Goal: Task Accomplishment & Management: Manage account settings

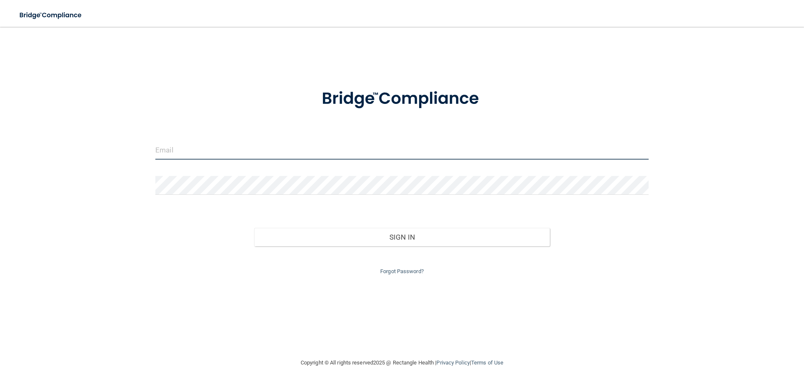
click at [193, 155] on input "email" at bounding box center [401, 150] width 493 height 19
type input "[EMAIL_ADDRESS][DOMAIN_NAME]"
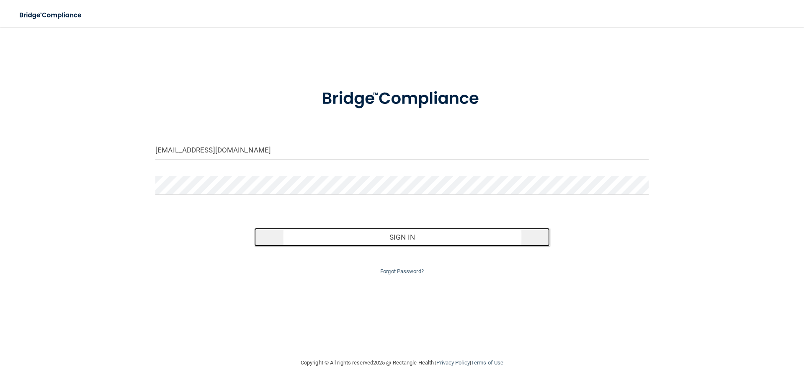
click at [394, 232] on button "Sign In" at bounding box center [402, 237] width 296 height 18
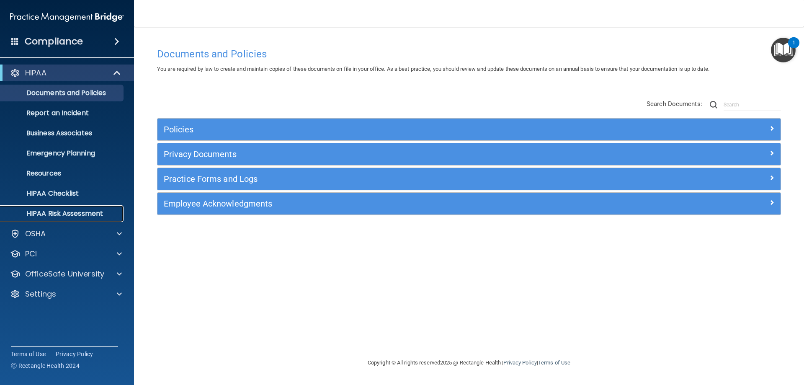
click at [83, 215] on p "HIPAA Risk Assessment" at bounding box center [62, 213] width 114 height 8
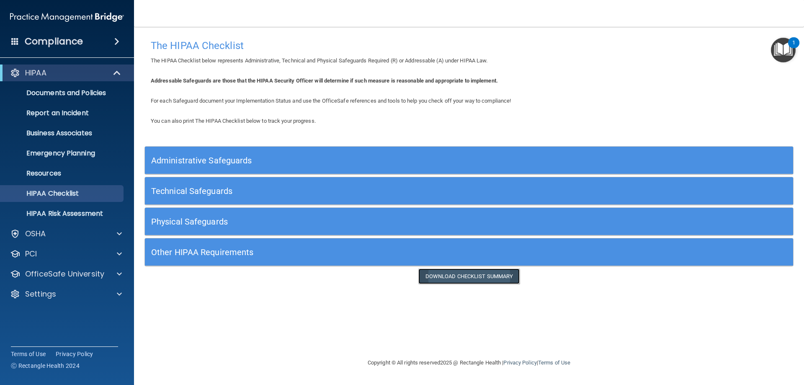
click at [460, 278] on link "Download Checklist Summary" at bounding box center [469, 275] width 102 height 15
click at [110, 35] on div "Compliance" at bounding box center [67, 41] width 134 height 18
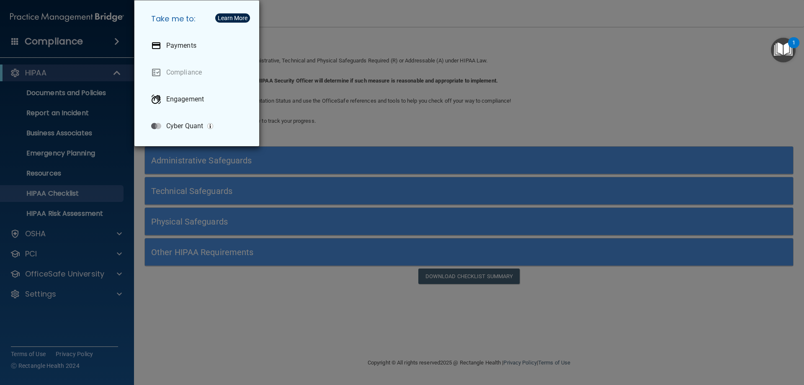
click at [109, 67] on div "Take me to: Payments Compliance Engagement Cyber Quant" at bounding box center [402, 192] width 804 height 385
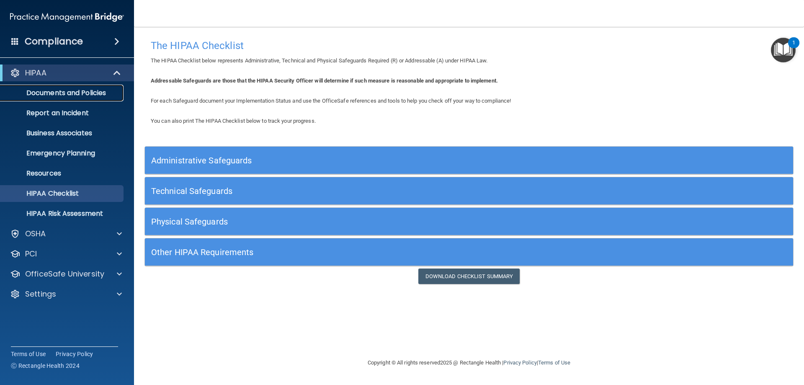
click at [102, 91] on p "Documents and Policies" at bounding box center [62, 93] width 114 height 8
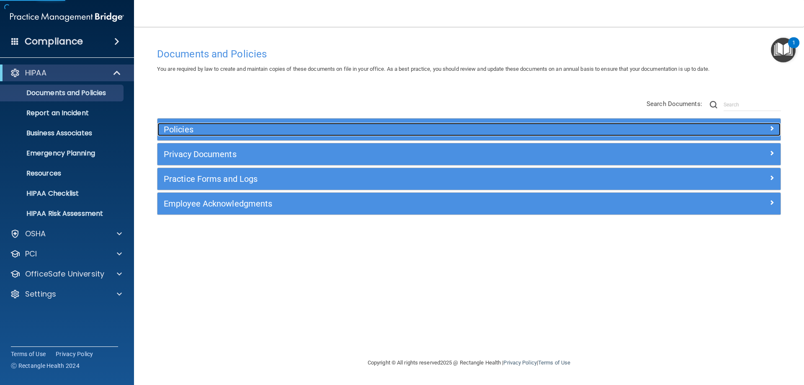
click at [193, 128] on h5 "Policies" at bounding box center [391, 129] width 455 height 9
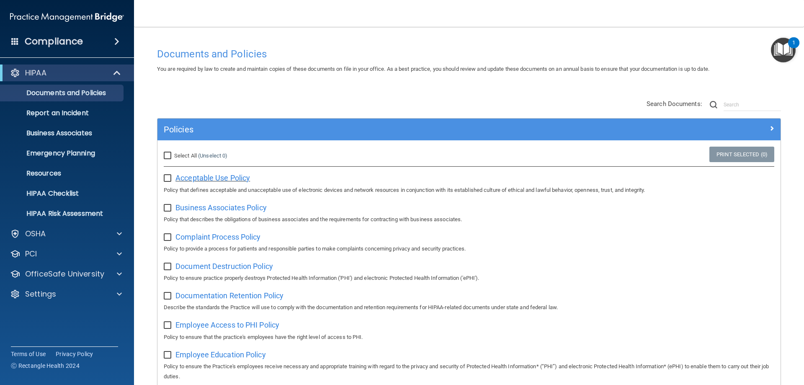
click at [186, 177] on span "Acceptable Use Policy" at bounding box center [212, 177] width 75 height 9
click at [79, 267] on div "OfficeSafe University" at bounding box center [67, 273] width 134 height 17
click at [84, 278] on p "OfficeSafe University" at bounding box center [64, 274] width 79 height 10
click at [71, 331] on p "Continuing Education" at bounding box center [62, 334] width 114 height 8
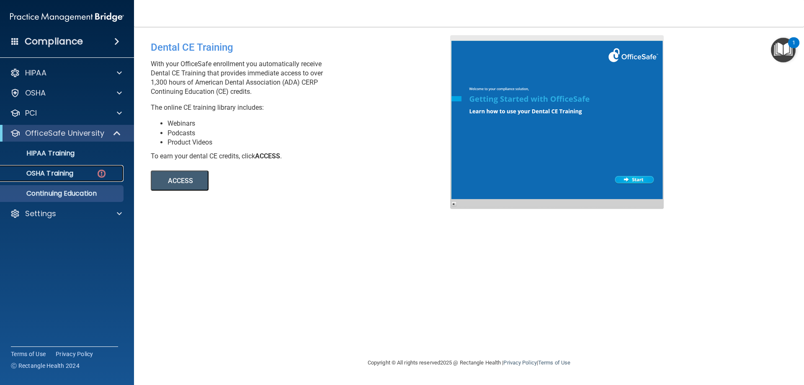
click at [79, 170] on div "OSHA Training" at bounding box center [62, 173] width 114 height 8
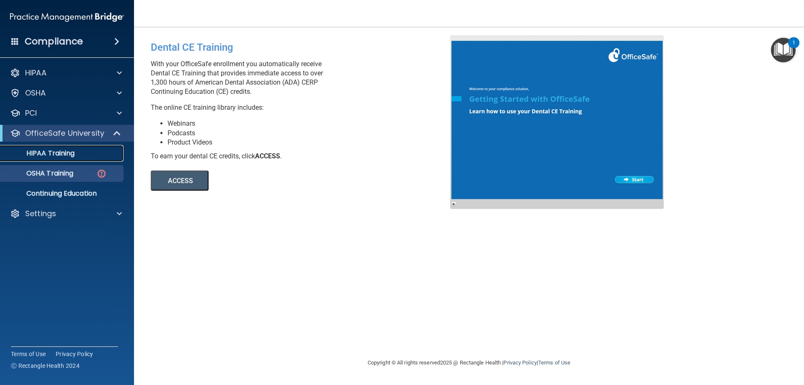
click at [74, 155] on p "HIPAA Training" at bounding box center [39, 153] width 69 height 8
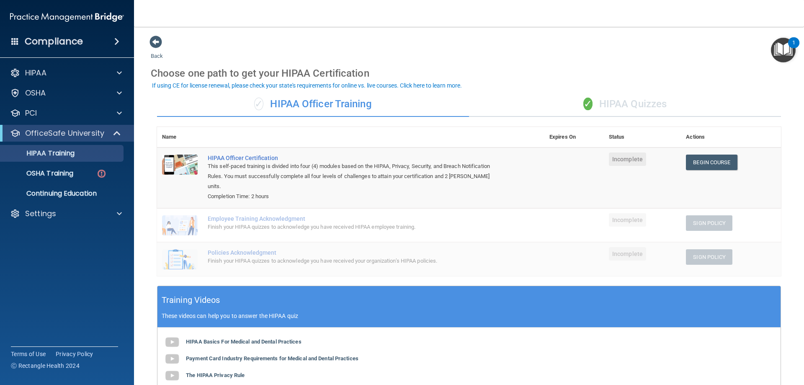
click at [596, 105] on div "✓ HIPAA Quizzes" at bounding box center [625, 104] width 312 height 25
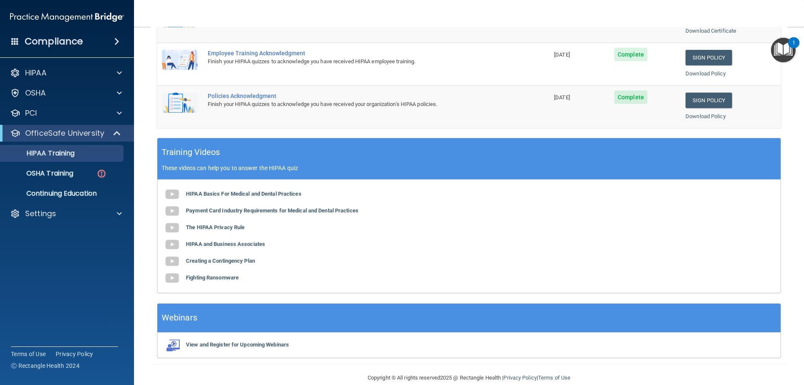
scroll to position [246, 0]
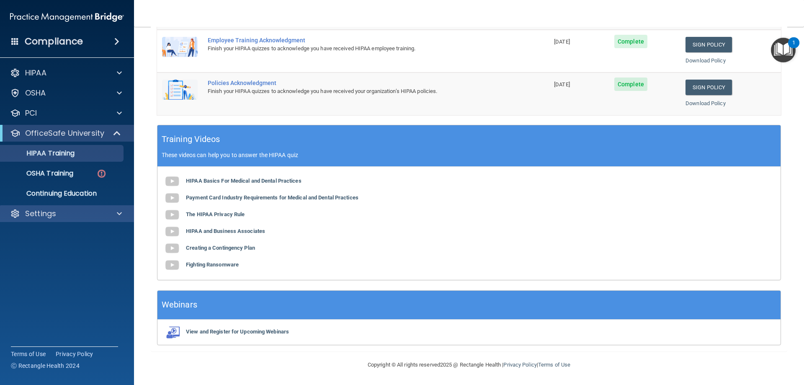
click at [49, 206] on div "Settings" at bounding box center [67, 213] width 134 height 17
click at [47, 212] on p "Settings" at bounding box center [40, 213] width 31 height 10
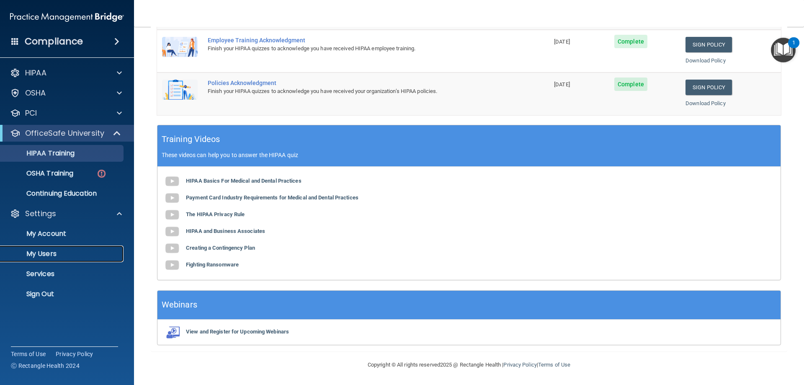
click at [45, 256] on p "My Users" at bounding box center [62, 253] width 114 height 8
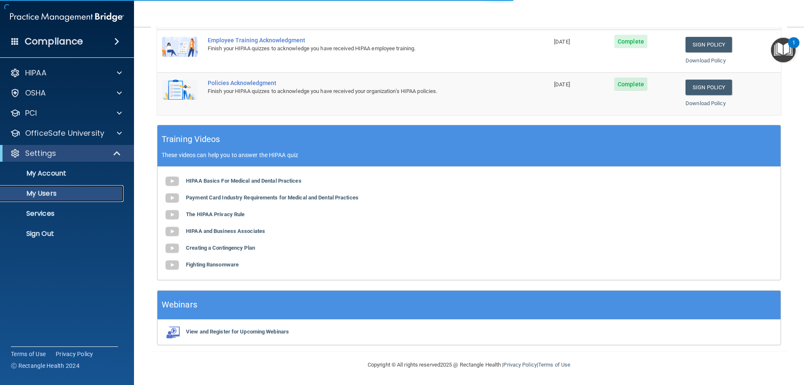
select select "20"
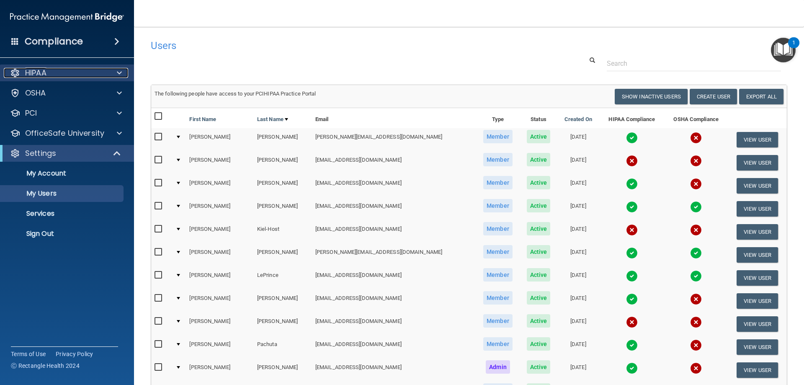
click at [76, 68] on div "HIPAA" at bounding box center [56, 73] width 104 height 10
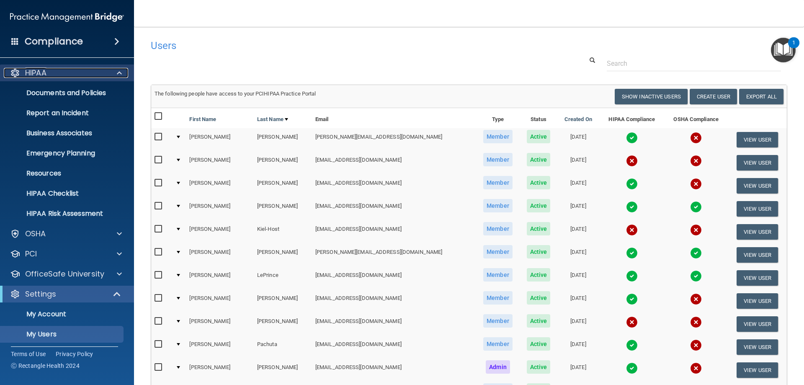
click at [41, 76] on p "HIPAA" at bounding box center [35, 73] width 21 height 10
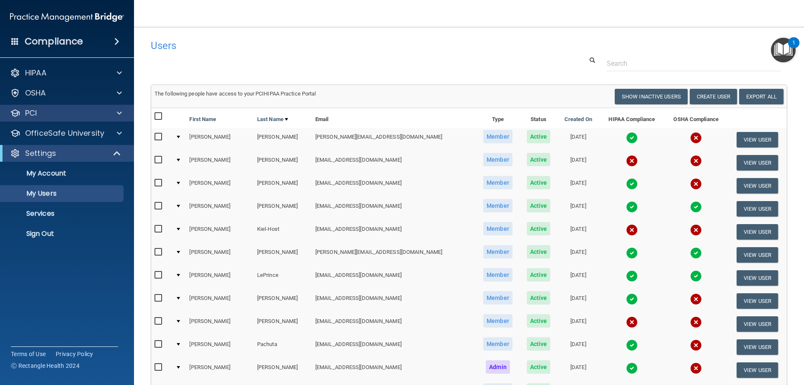
click at [46, 105] on div "PCI" at bounding box center [67, 113] width 134 height 17
click at [46, 113] on div "PCI" at bounding box center [56, 113] width 104 height 10
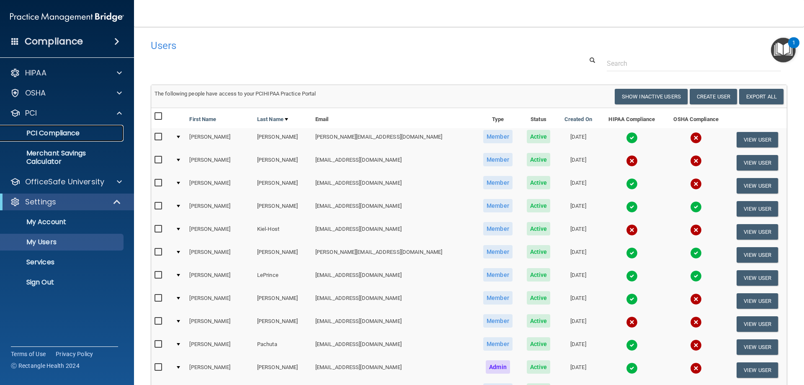
click at [69, 131] on p "PCI Compliance" at bounding box center [62, 133] width 114 height 8
click at [85, 96] on div "OSHA" at bounding box center [56, 93] width 104 height 10
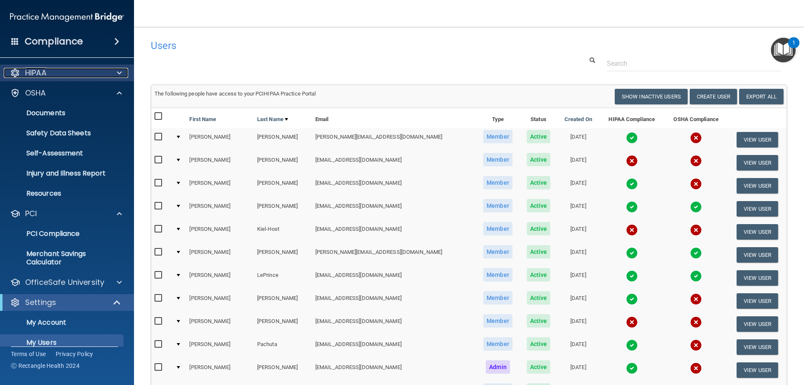
click at [49, 71] on div "HIPAA" at bounding box center [56, 73] width 104 height 10
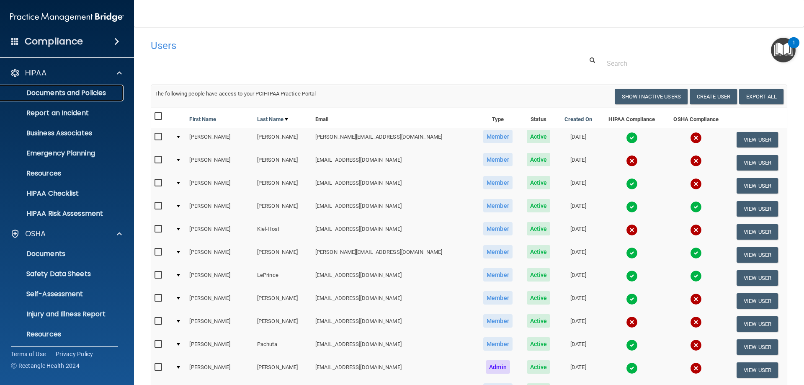
click at [62, 97] on p "Documents and Policies" at bounding box center [62, 93] width 114 height 8
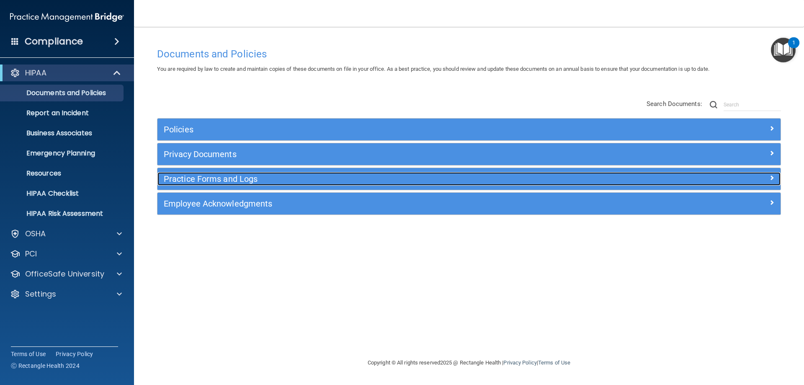
click at [233, 177] on h5 "Practice Forms and Logs" at bounding box center [391, 178] width 455 height 9
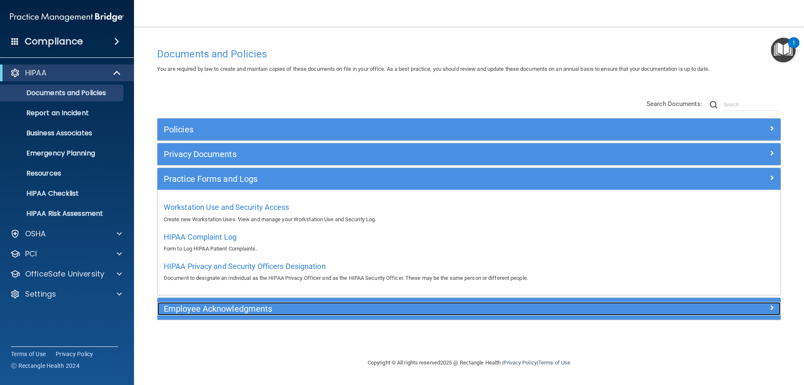
click at [214, 308] on h5 "Employee Acknowledgments" at bounding box center [391, 308] width 455 height 9
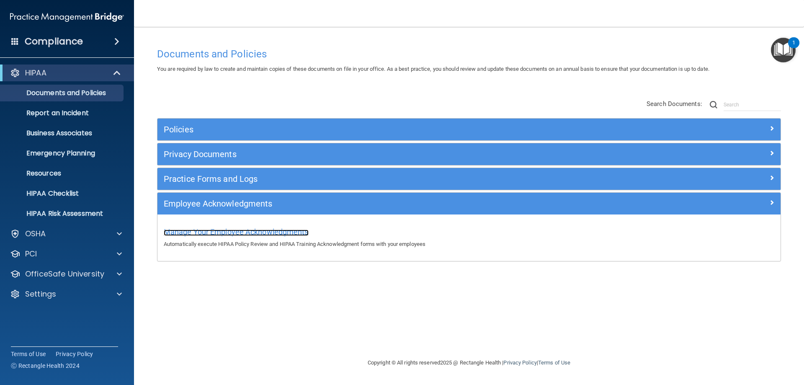
click at [240, 229] on span "Manage Your Employee Acknowledgments" at bounding box center [236, 231] width 145 height 9
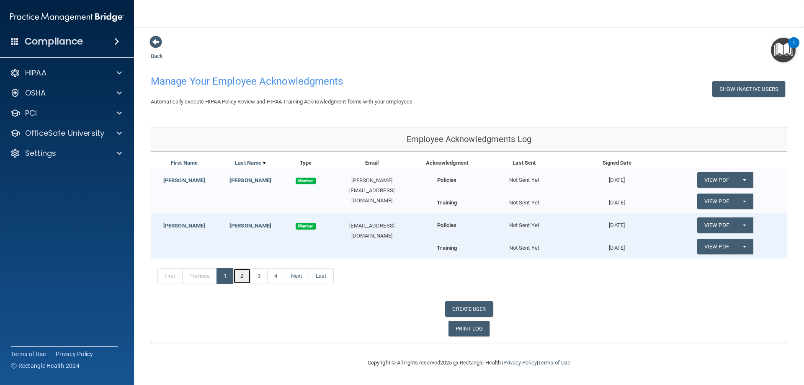
click at [245, 280] on link "2" at bounding box center [241, 276] width 17 height 16
click at [263, 277] on link "3" at bounding box center [258, 276] width 17 height 16
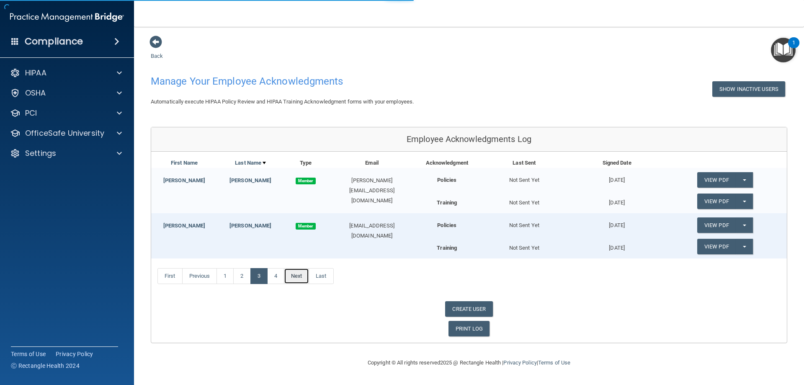
click at [301, 278] on link "Next" at bounding box center [296, 276] width 25 height 16
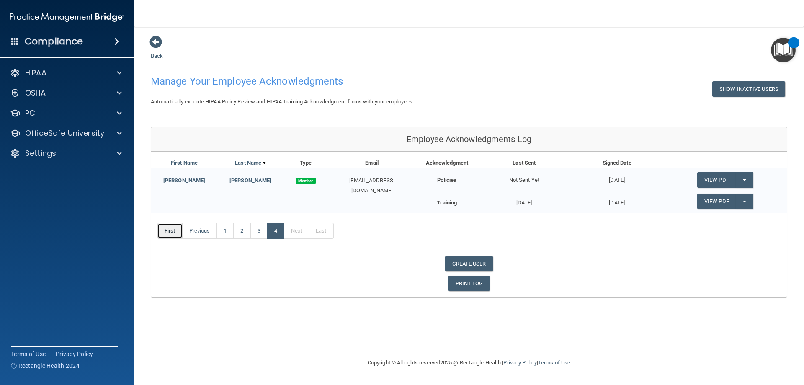
click at [173, 232] on link "First" at bounding box center [169, 231] width 25 height 16
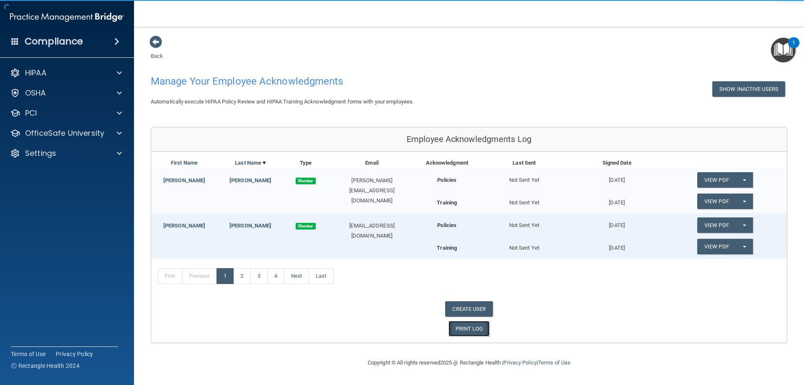
click at [460, 327] on link "PRINT LOG" at bounding box center [468, 328] width 41 height 15
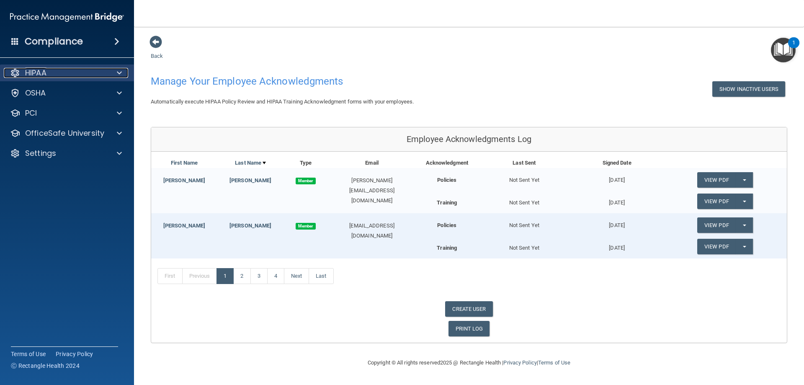
click at [59, 77] on div "HIPAA" at bounding box center [56, 73] width 104 height 10
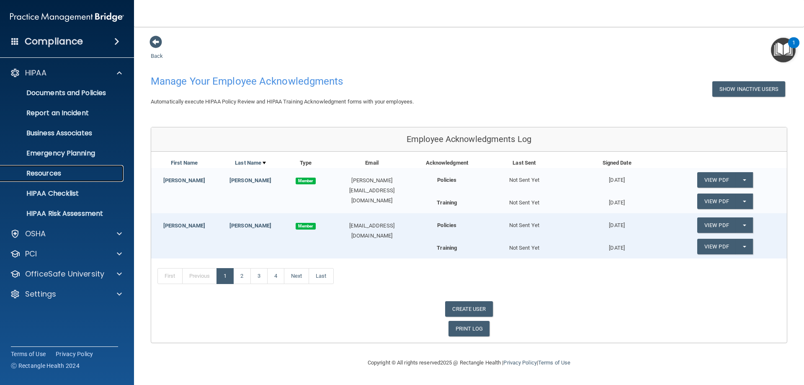
click at [68, 173] on p "Resources" at bounding box center [62, 173] width 114 height 8
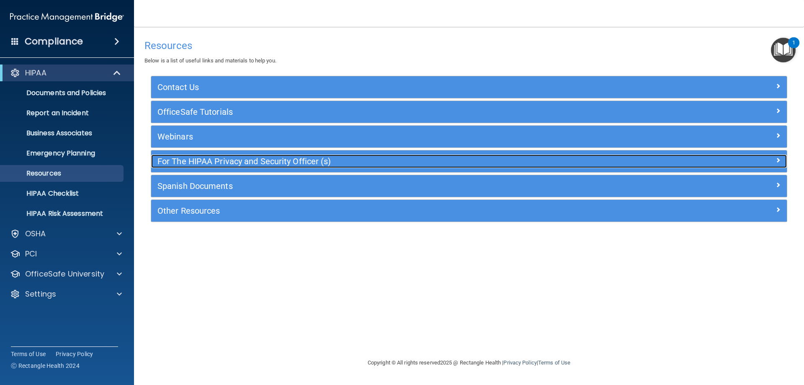
click at [252, 161] on h5 "For The HIPAA Privacy and Security Officer (s)" at bounding box center [389, 161] width 464 height 9
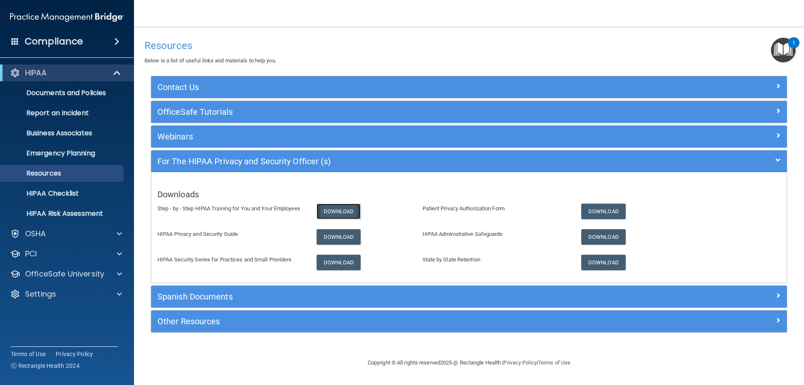
click at [324, 209] on link "Download" at bounding box center [338, 210] width 44 height 15
click at [73, 212] on p "HIPAA Risk Assessment" at bounding box center [62, 213] width 114 height 8
